Goal: Task Accomplishment & Management: Manage account settings

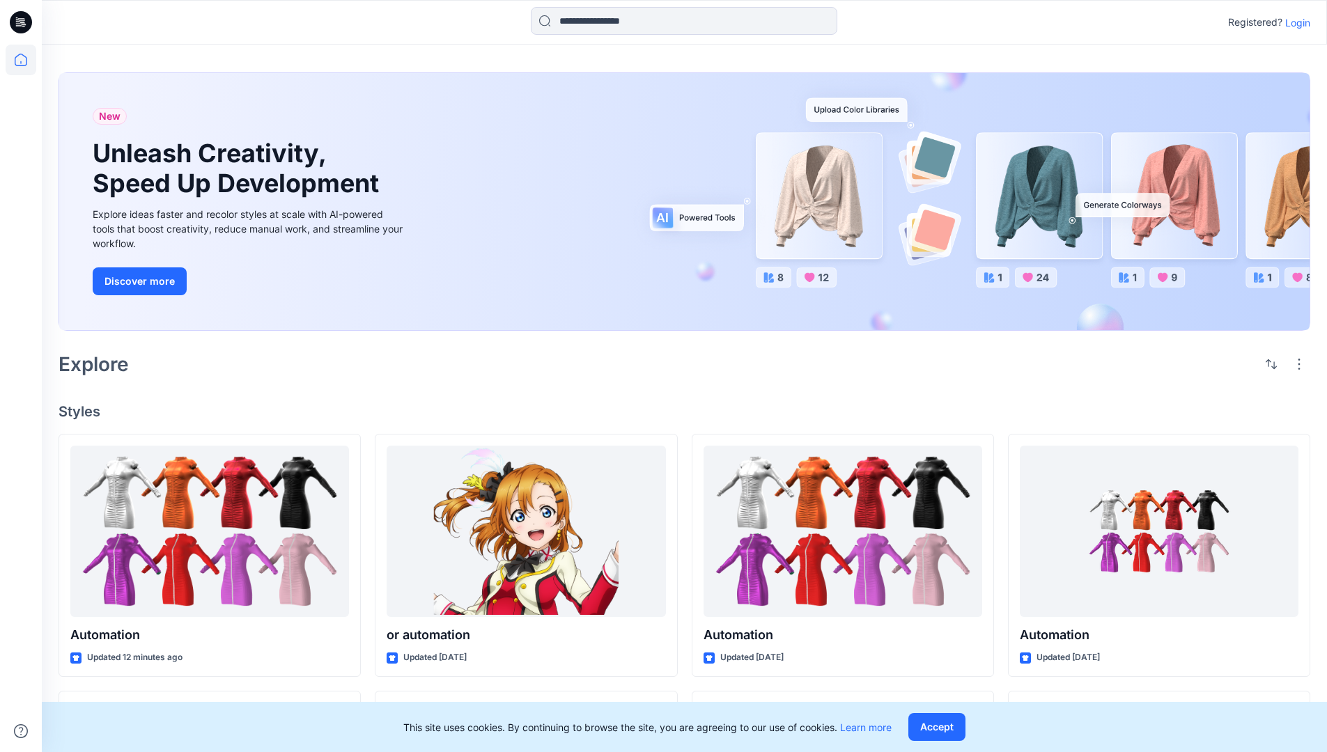
click at [1295, 22] on p "Login" at bounding box center [1298, 22] width 25 height 15
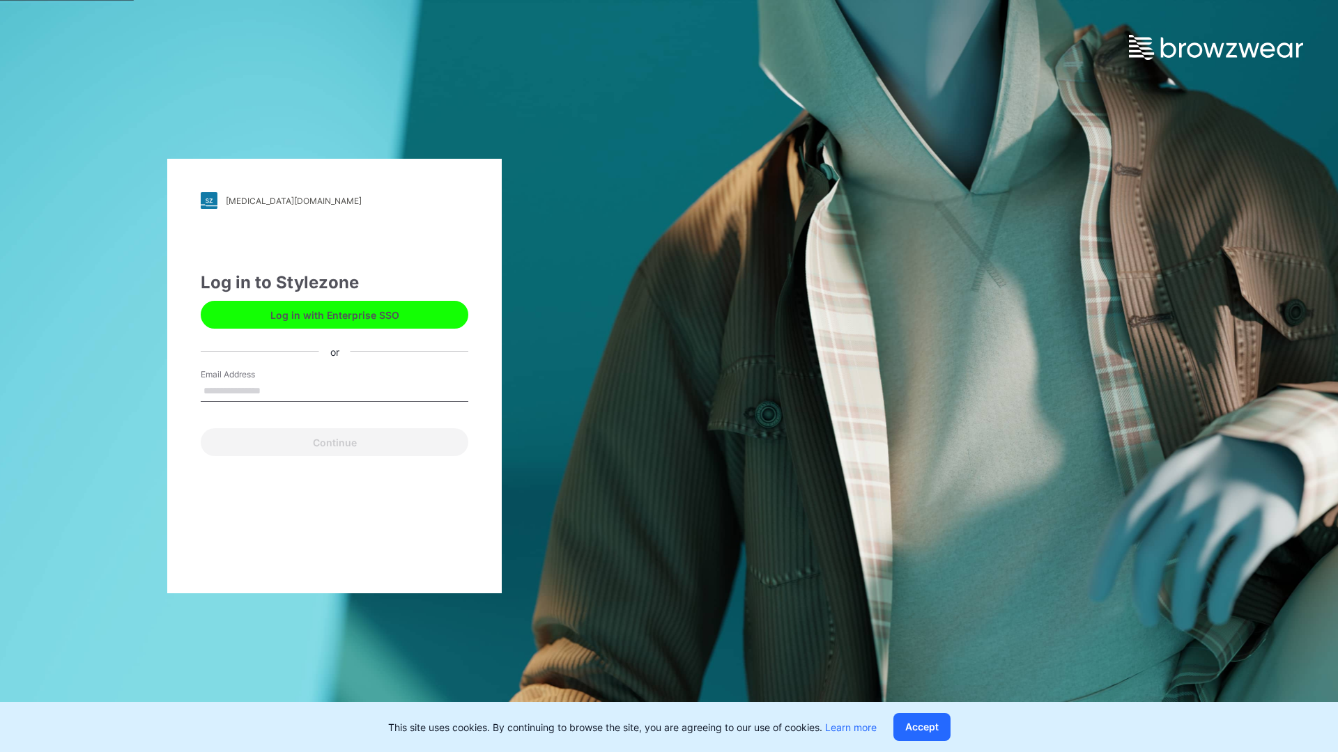
click at [275, 390] on input "Email Address" at bounding box center [335, 391] width 268 height 21
type input "**********"
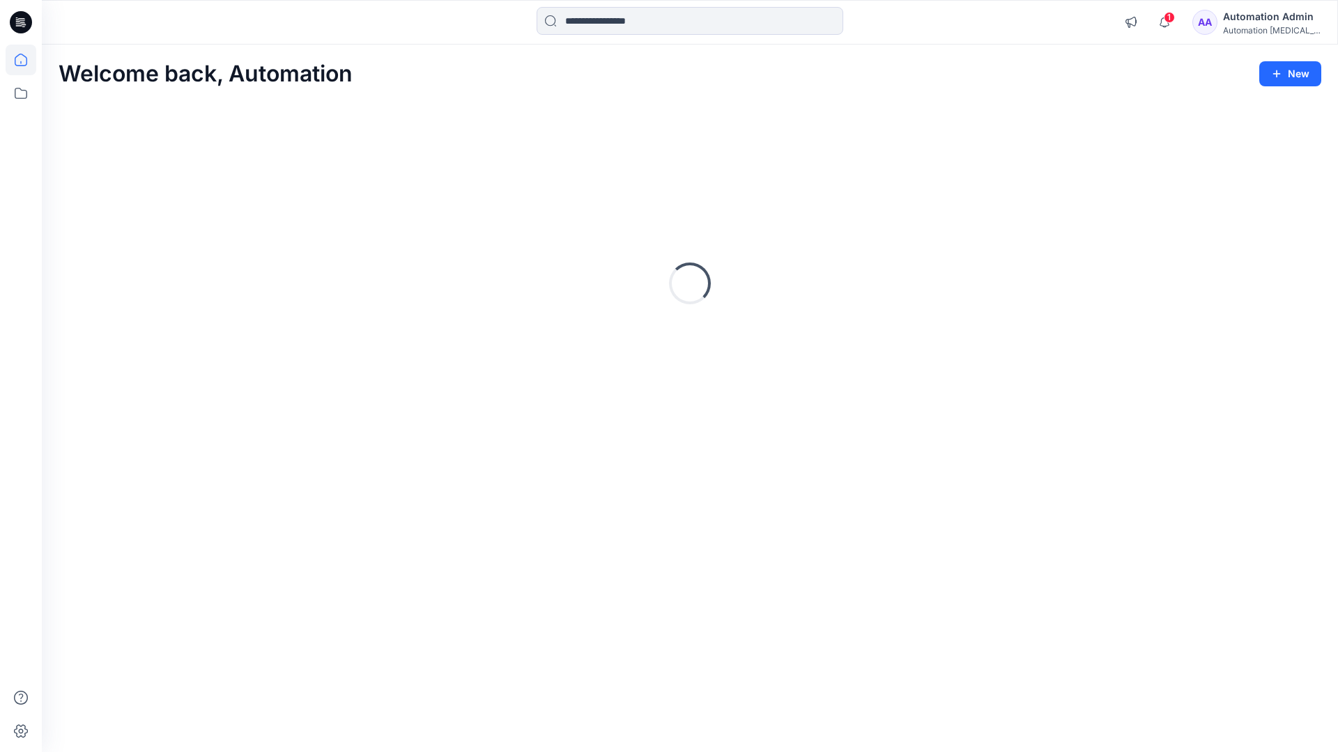
click at [26, 60] on icon at bounding box center [21, 60] width 13 height 13
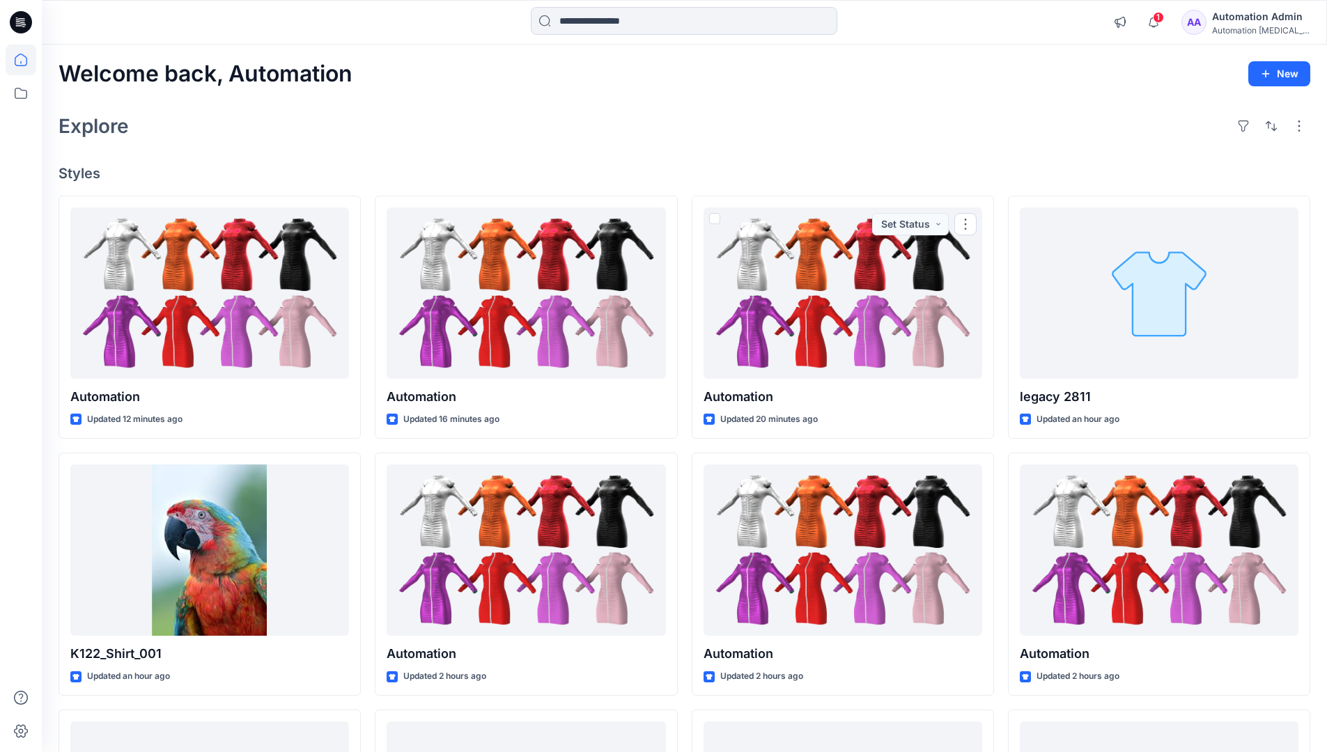
click at [1253, 18] on div "Automation Admin" at bounding box center [1261, 16] width 98 height 17
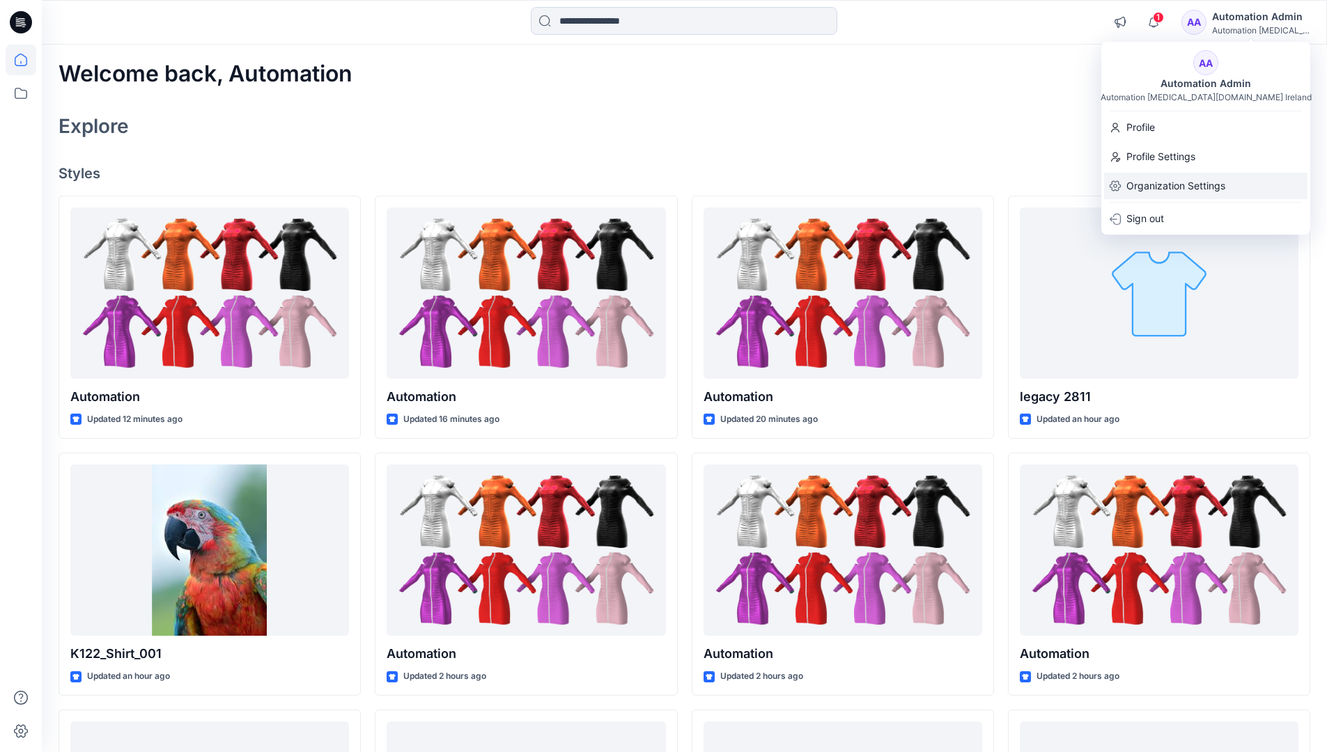
click at [1142, 188] on p "Organization Settings" at bounding box center [1176, 186] width 99 height 26
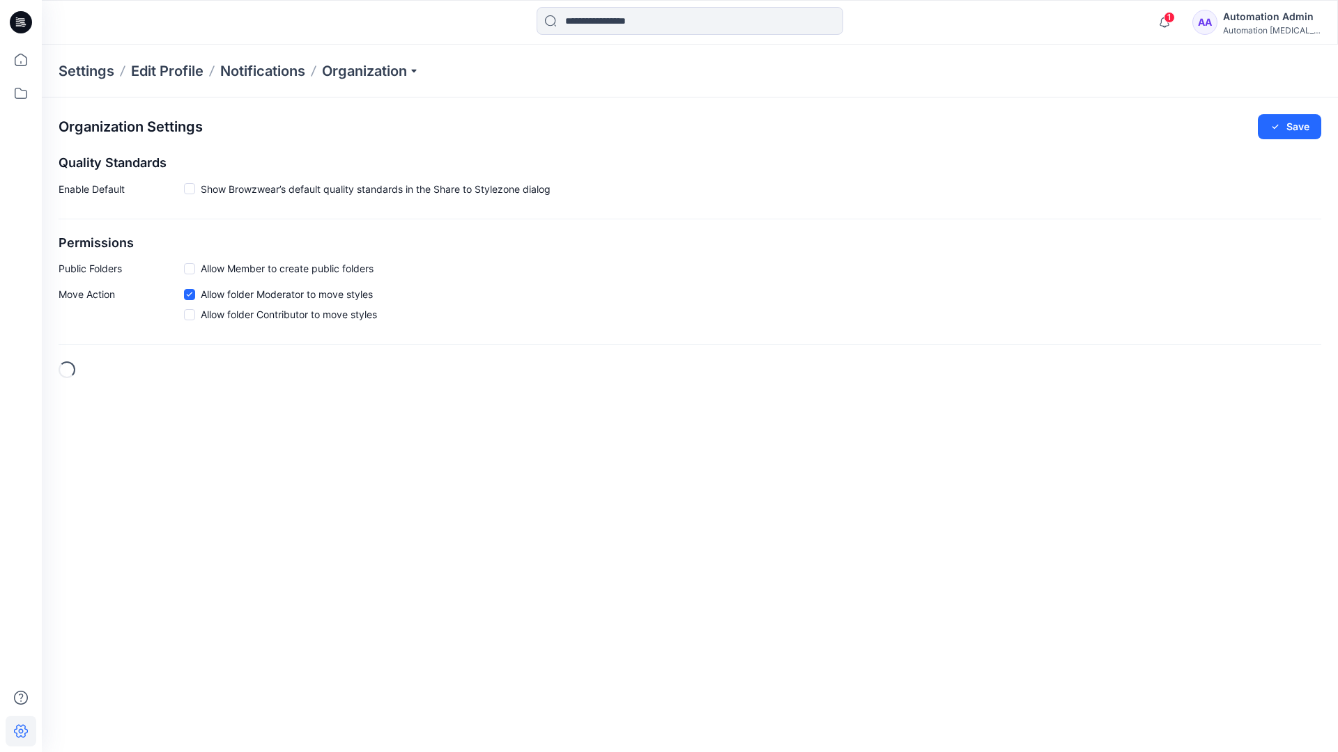
click at [76, 243] on h2 "Permissions" at bounding box center [690, 243] width 1263 height 15
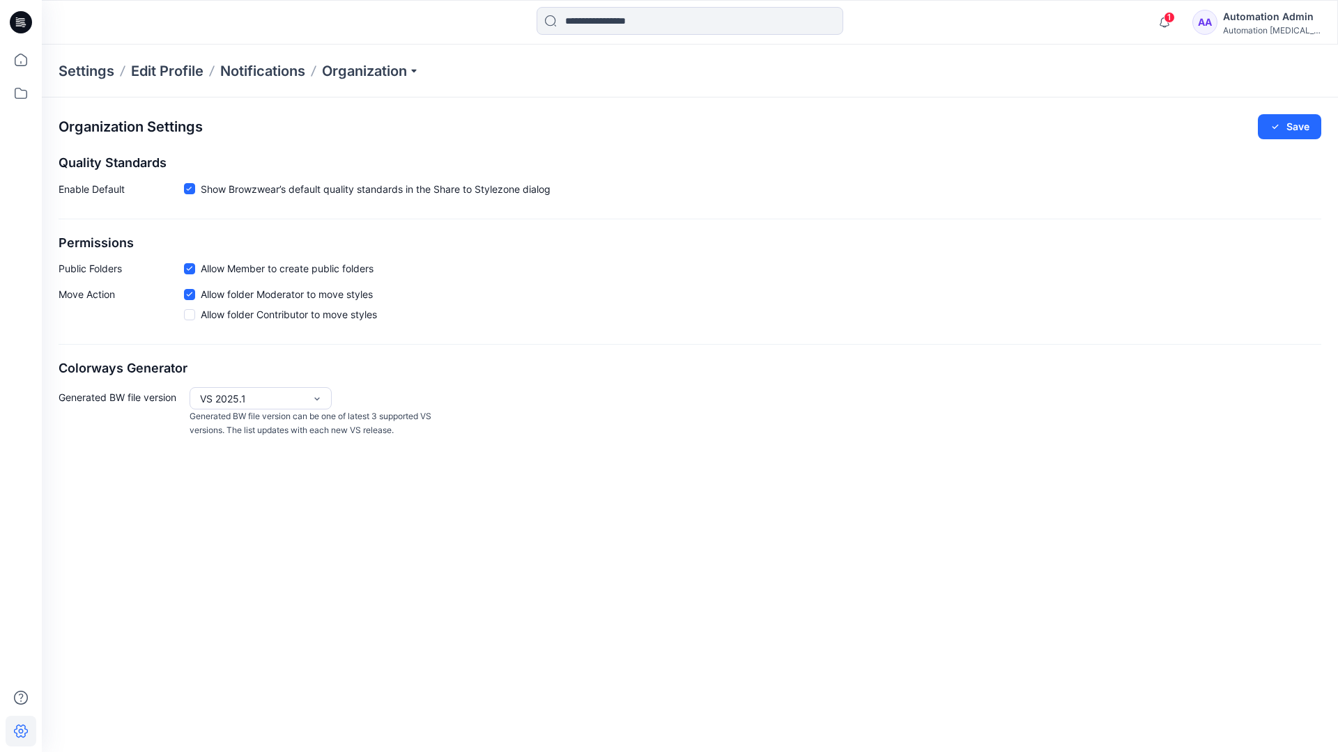
drag, startPoint x: 76, startPoint y: 243, endPoint x: 130, endPoint y: 265, distance: 58.7
click at [130, 265] on p "Public Folders" at bounding box center [121, 268] width 125 height 15
click at [79, 272] on p "Public Folders" at bounding box center [121, 268] width 125 height 15
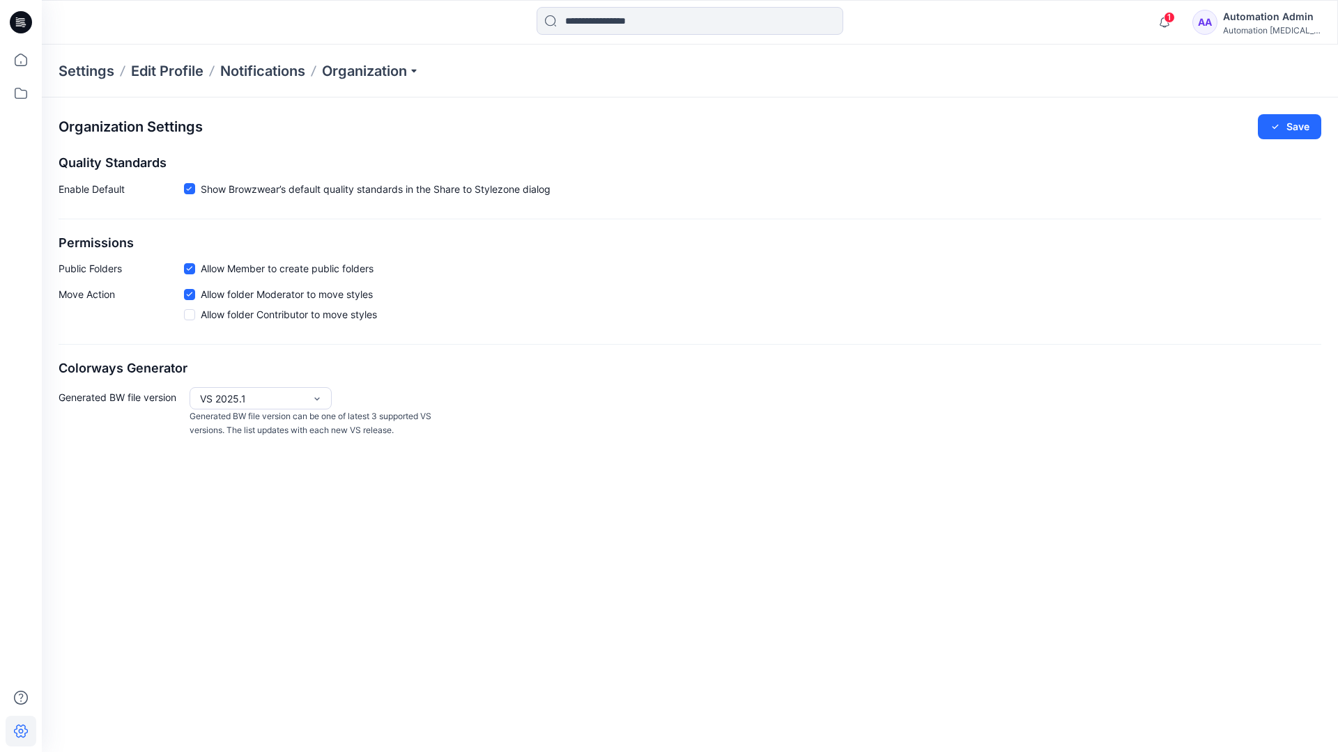
click at [86, 295] on p "Move Action" at bounding box center [121, 307] width 125 height 40
click at [107, 348] on div "Organization Settings Save Quality Standards Enable Default Show Browzwear’s de…" at bounding box center [690, 276] width 1296 height 357
click at [1283, 16] on div "Automation Admin" at bounding box center [1272, 16] width 98 height 17
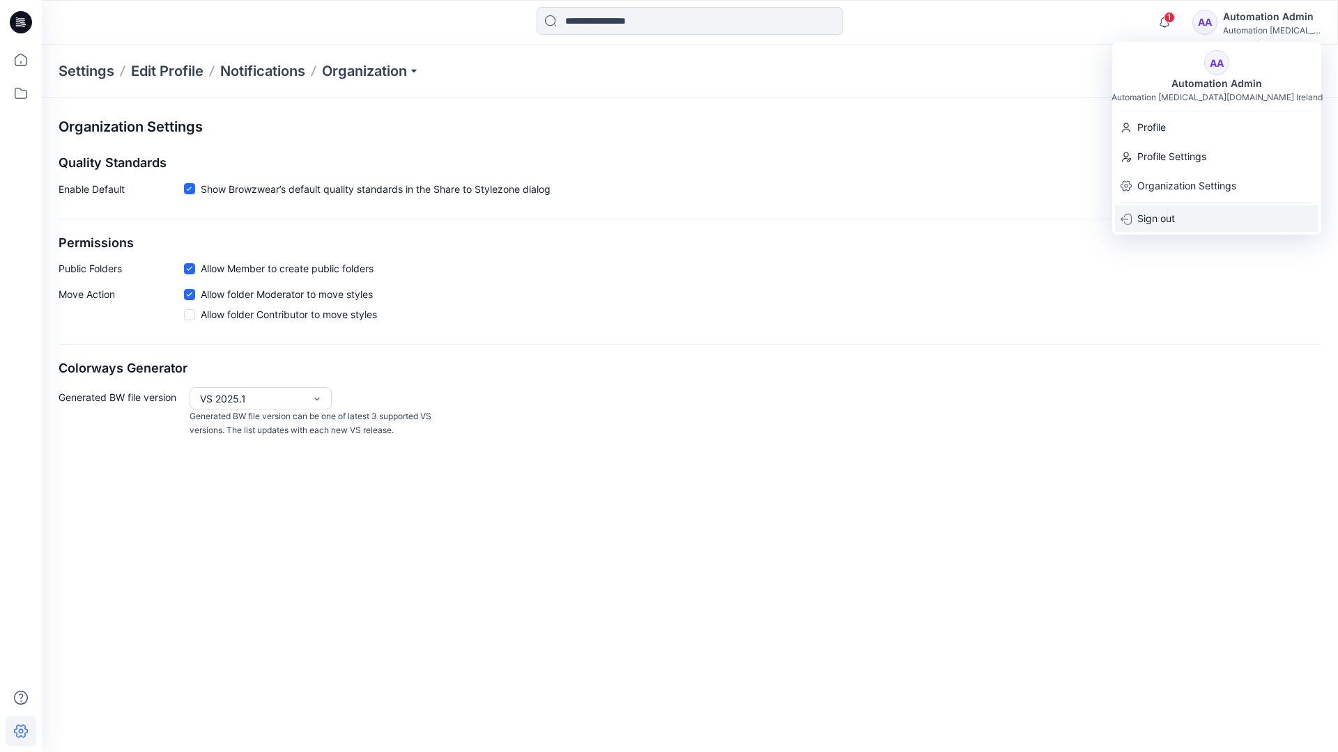
click at [1150, 215] on p "Sign out" at bounding box center [1156, 219] width 38 height 26
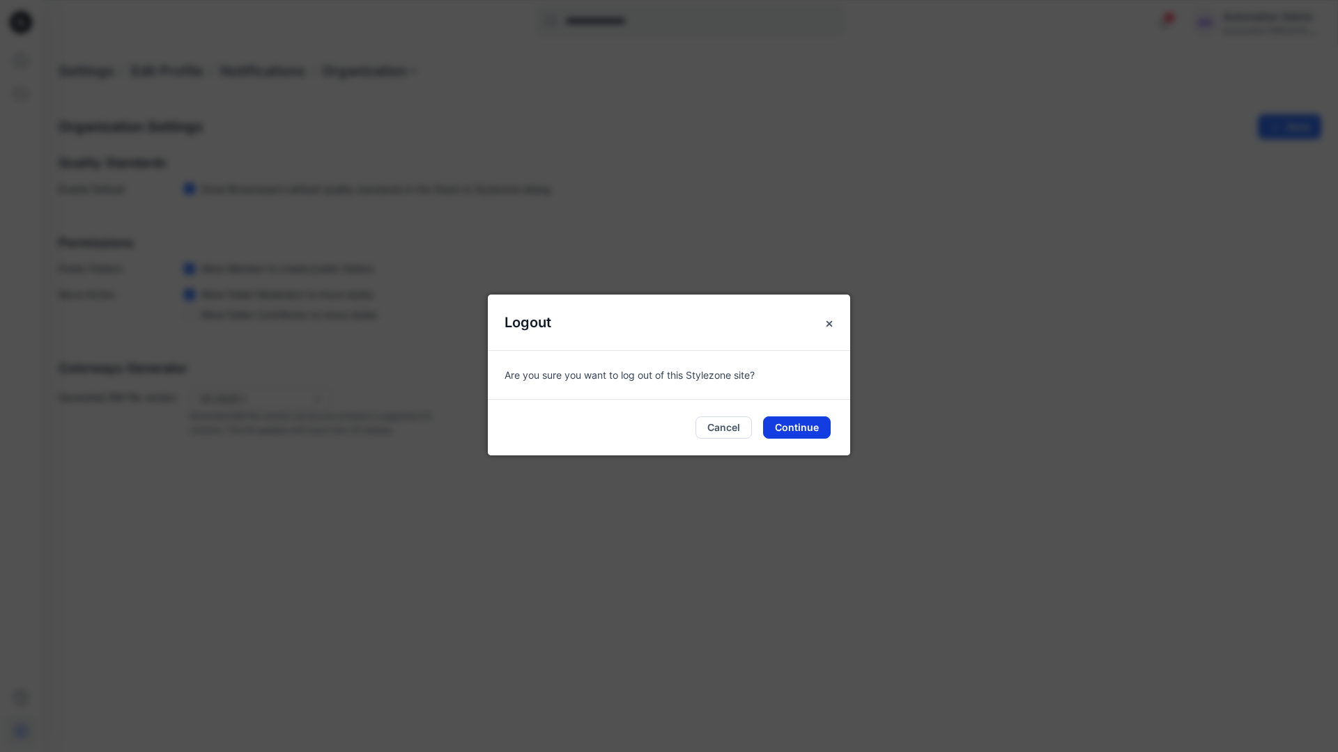
click at [798, 429] on button "Continue" at bounding box center [797, 428] width 68 height 22
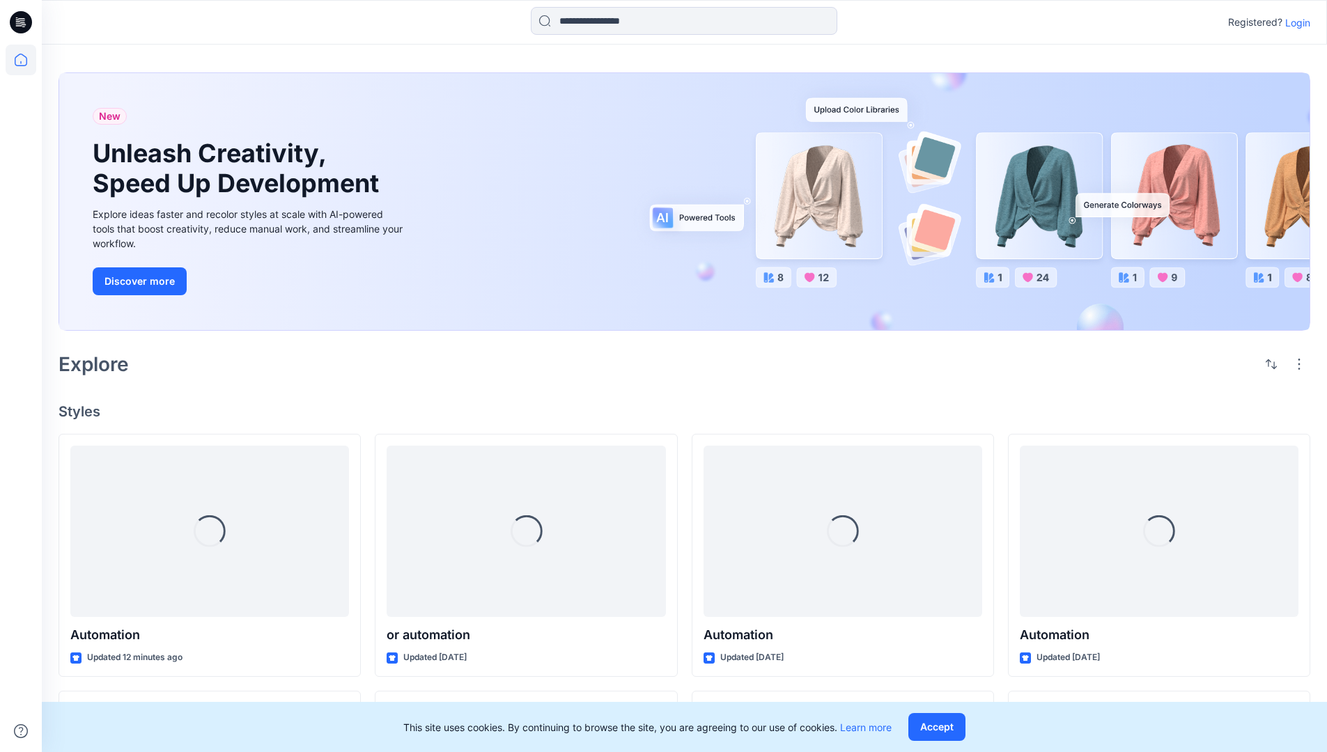
click at [1295, 22] on p "Login" at bounding box center [1298, 22] width 25 height 15
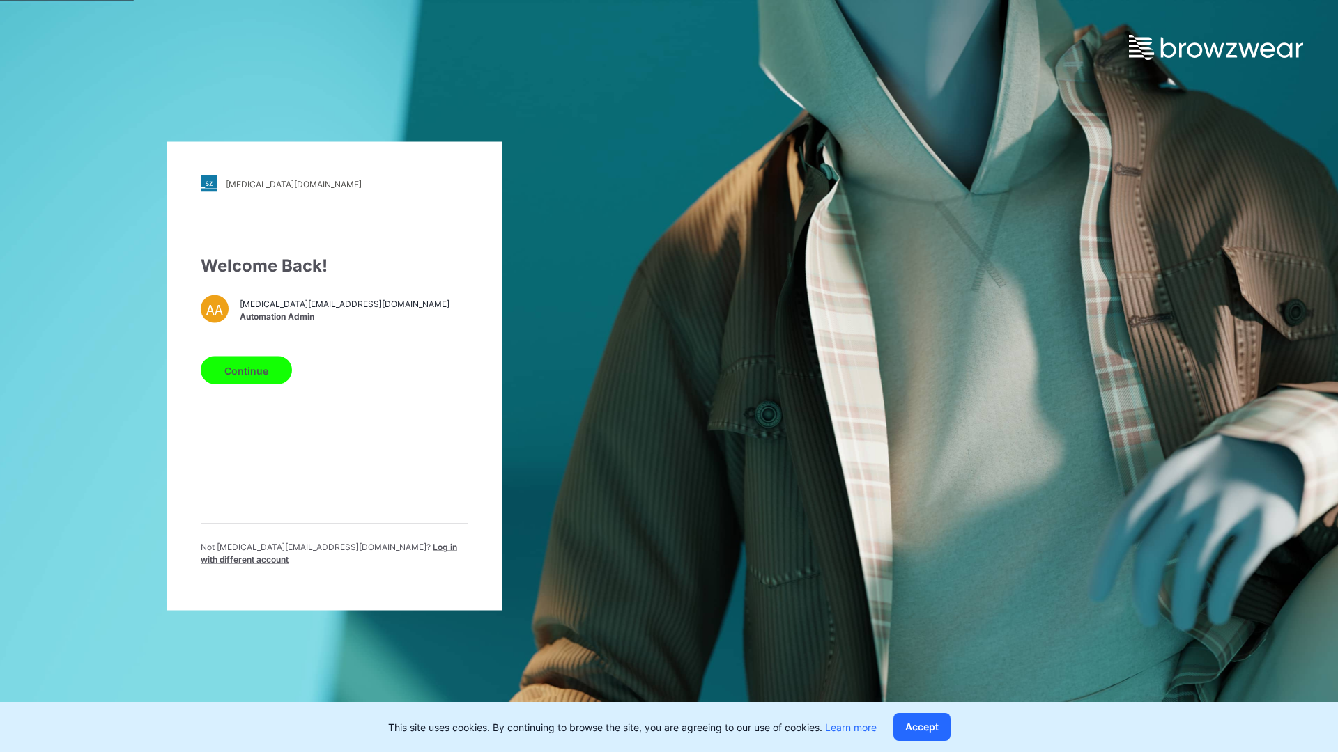
click at [344, 550] on span "Log in with different account" at bounding box center [329, 553] width 256 height 23
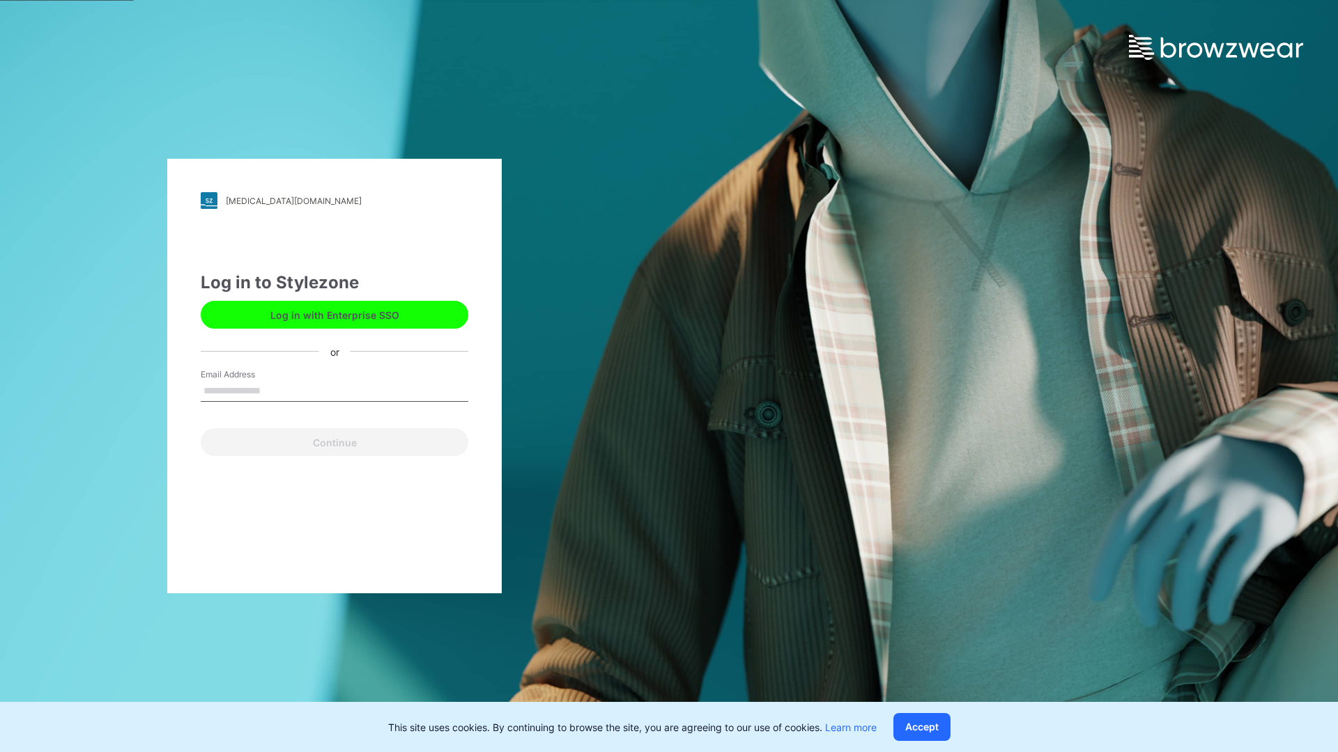
click at [275, 390] on input "Email Address" at bounding box center [335, 391] width 268 height 21
type input "**********"
